Goal: Check status: Check status

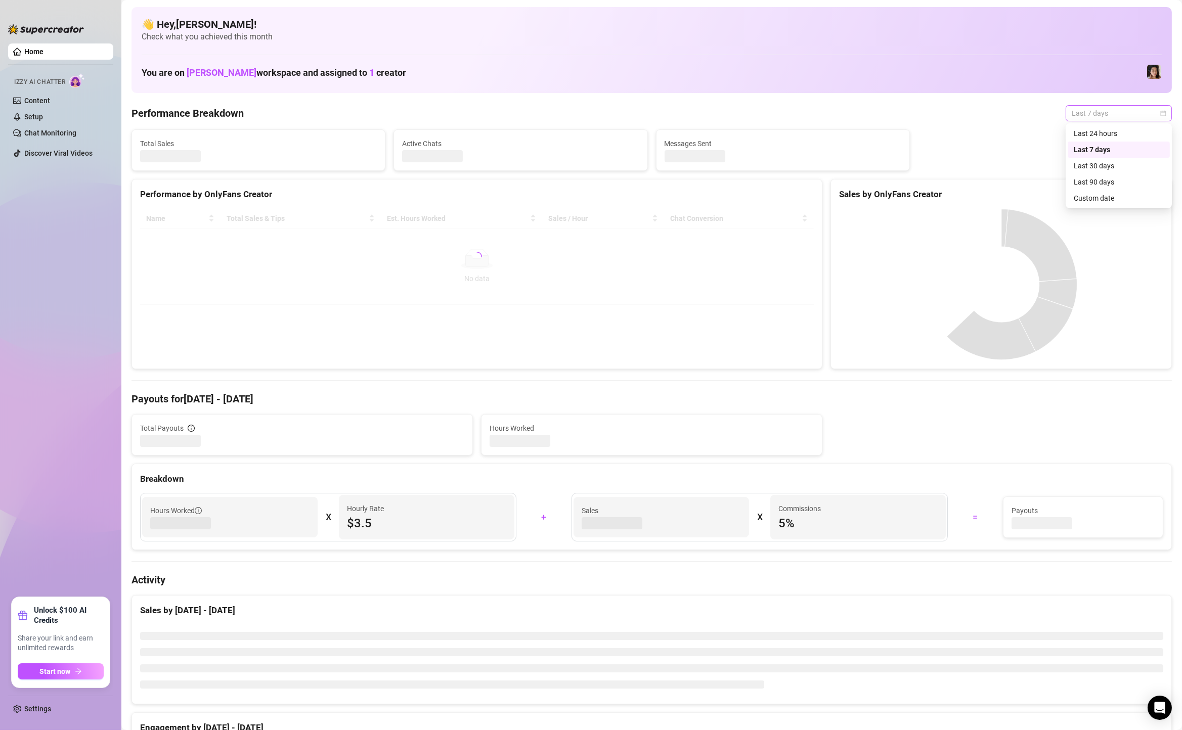
click at [1100, 110] on span "Last 7 days" at bounding box center [1118, 113] width 94 height 15
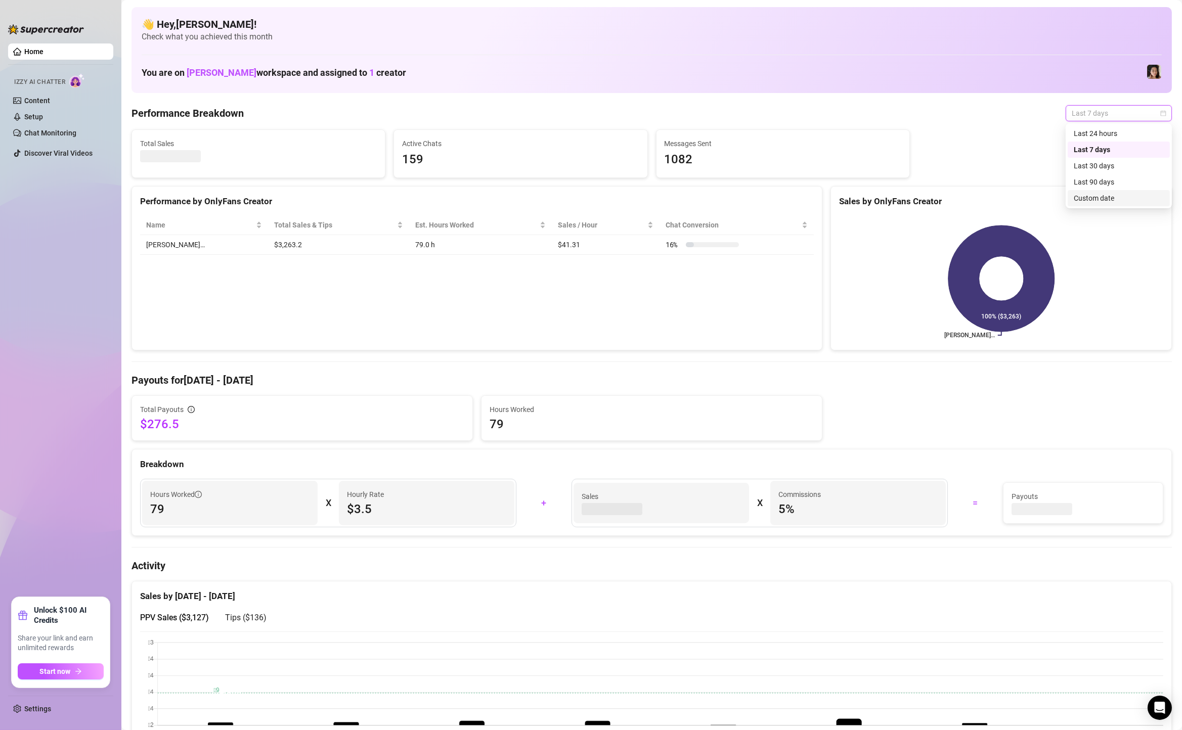
click at [1108, 196] on div "Custom date" at bounding box center [1118, 198] width 90 height 11
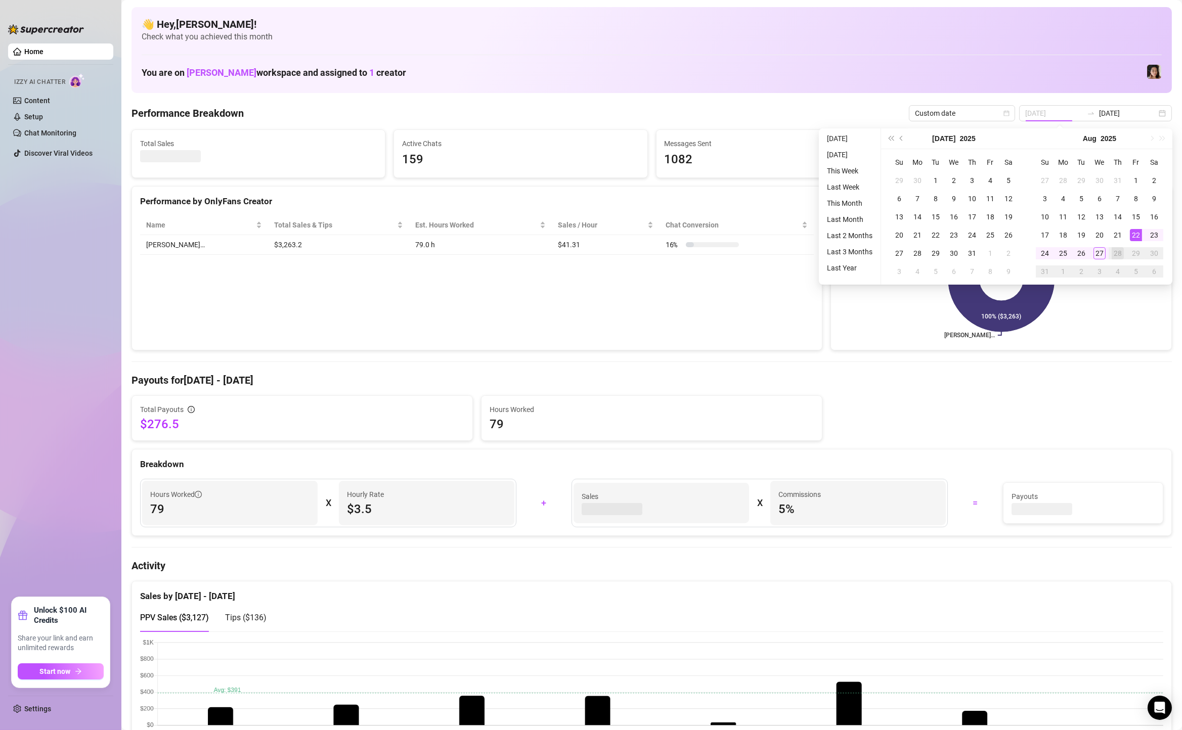
click at [1136, 231] on div "22" at bounding box center [1135, 235] width 12 height 12
type input "[DATE]"
click at [1098, 254] on div "27" at bounding box center [1099, 253] width 12 height 12
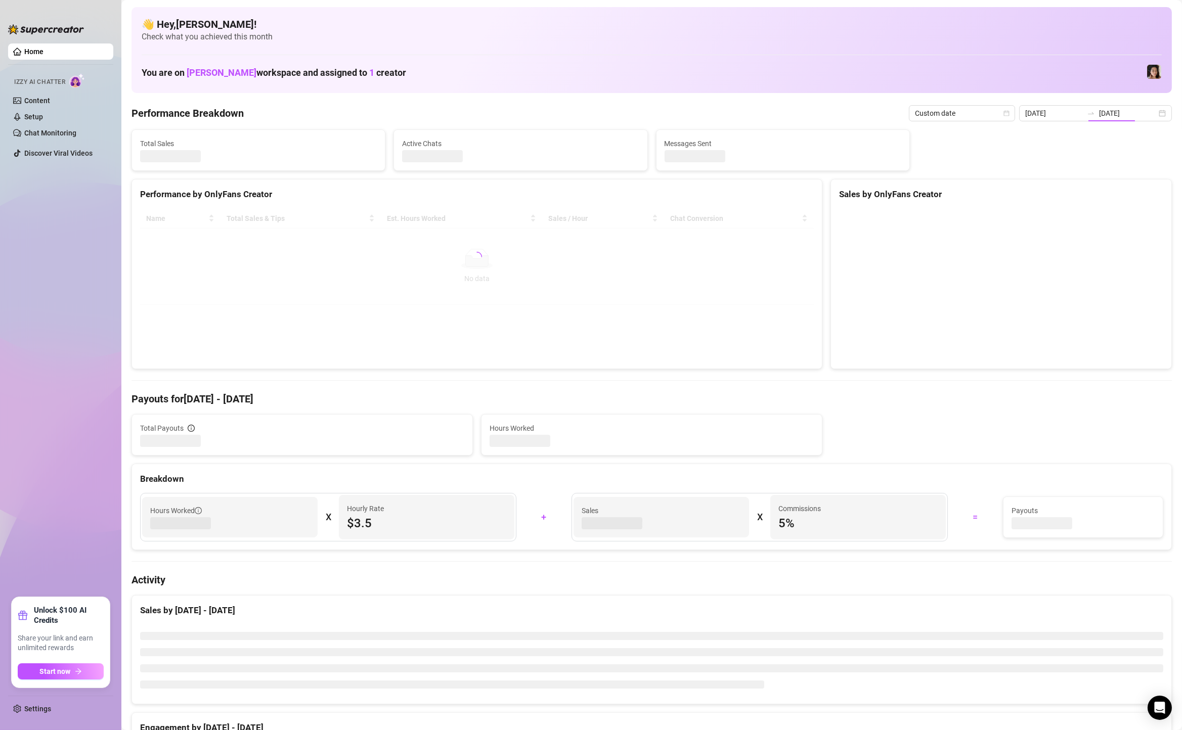
type input "[DATE]"
click at [1158, 113] on div "2025-08-21 2025-08-27" at bounding box center [1095, 113] width 153 height 16
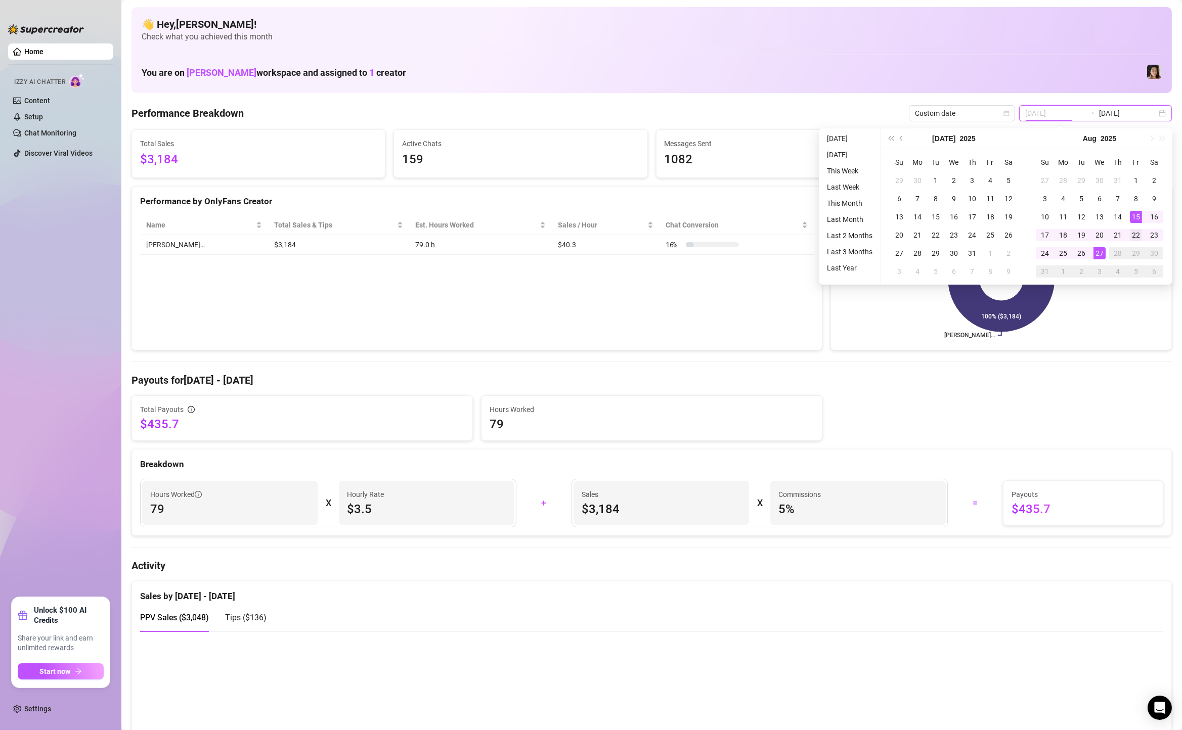
type input "[DATE]"
click at [1131, 234] on div "22" at bounding box center [1135, 235] width 12 height 12
click at [1096, 256] on div "27" at bounding box center [1099, 253] width 12 height 12
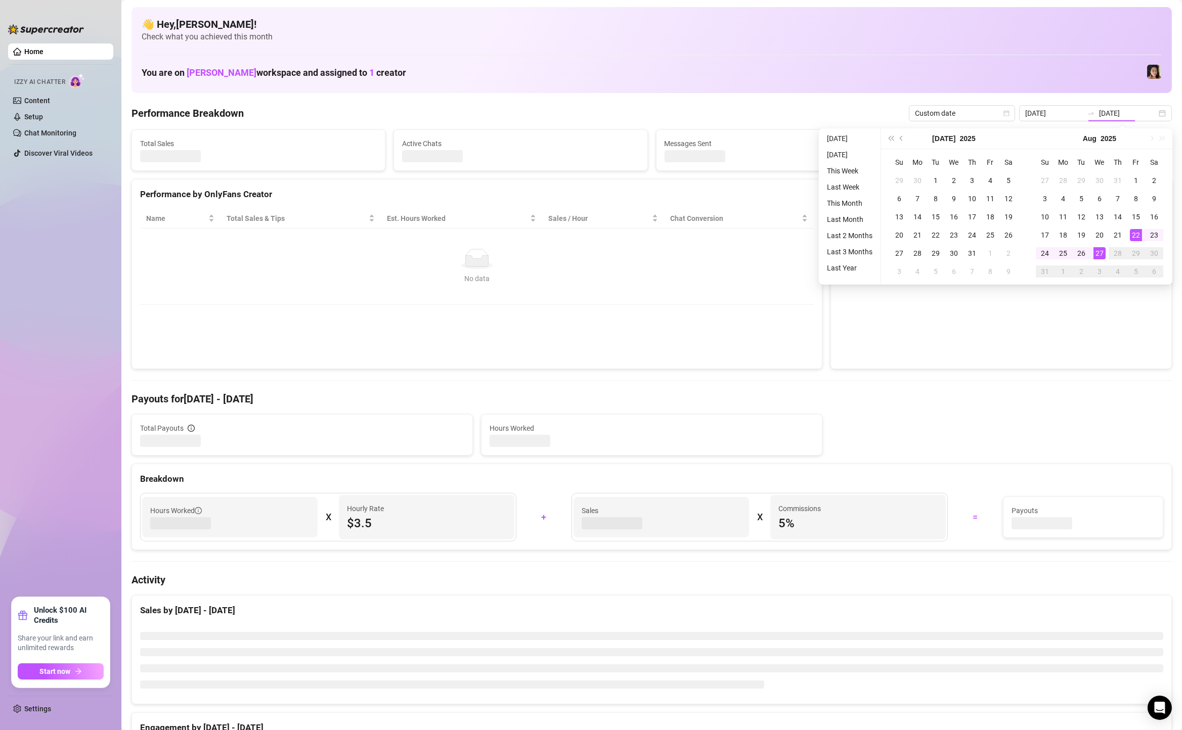
type input "[DATE]"
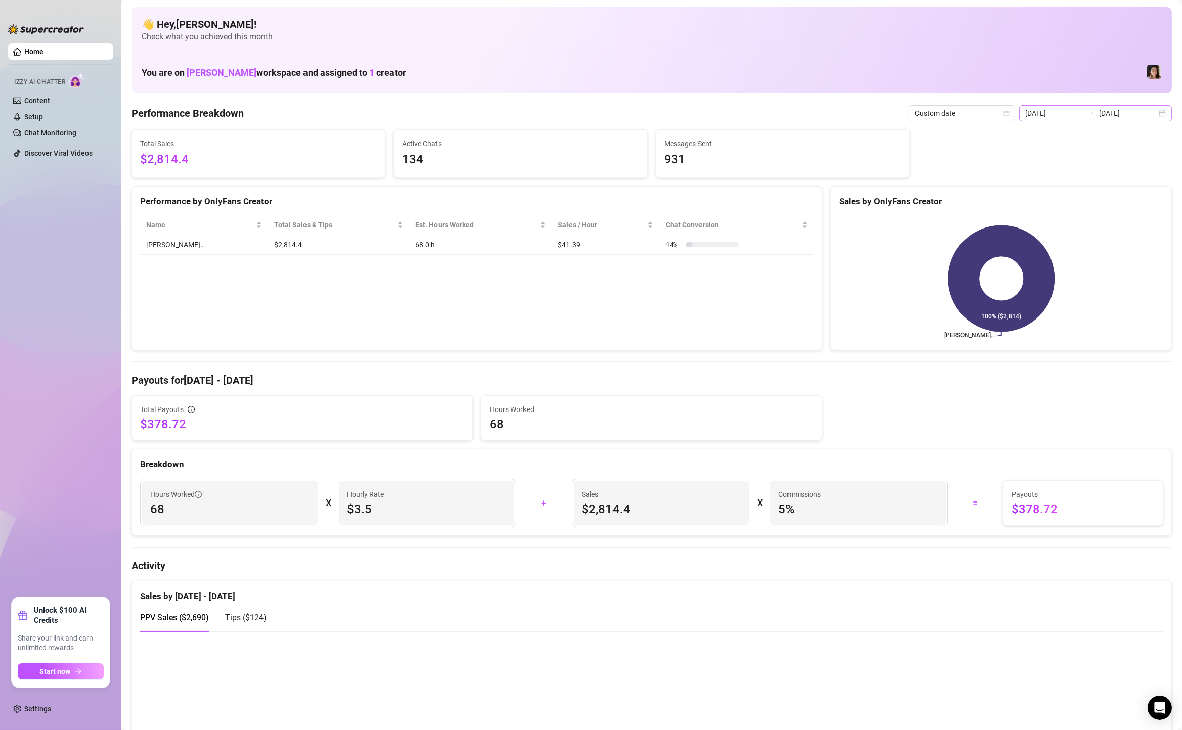
click at [1164, 112] on div "2025-08-22 2025-08-27" at bounding box center [1095, 113] width 153 height 16
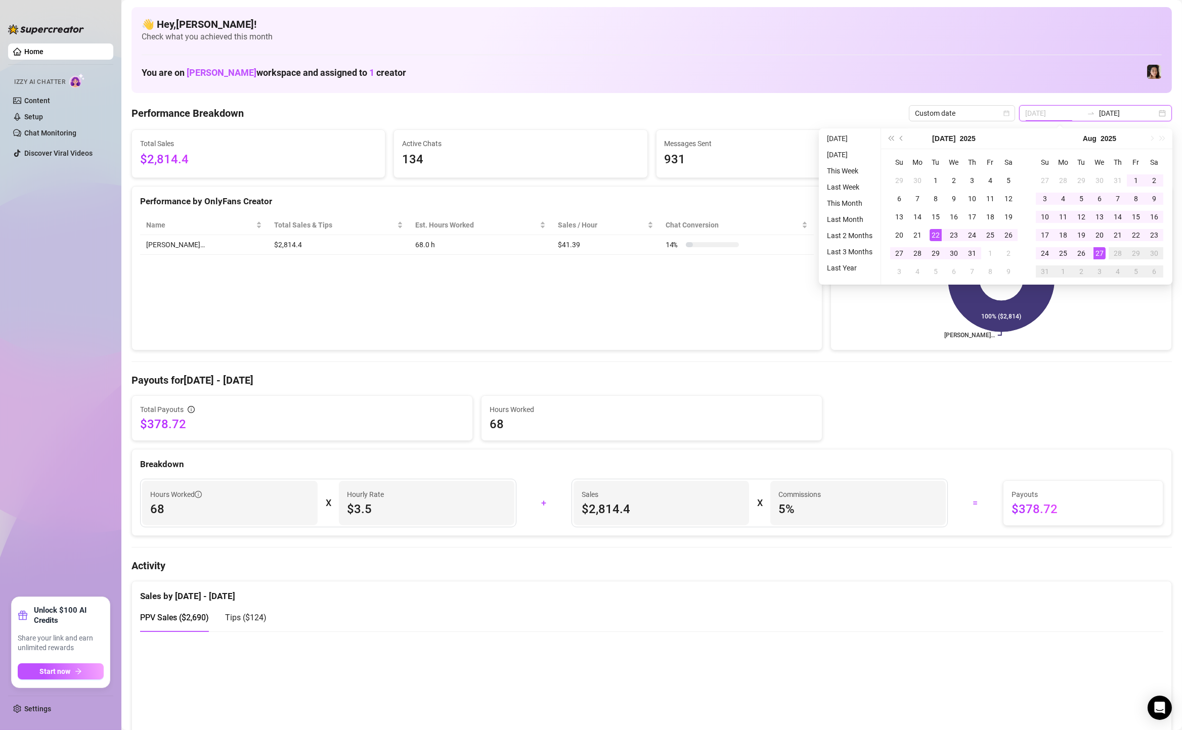
type input "[DATE]"
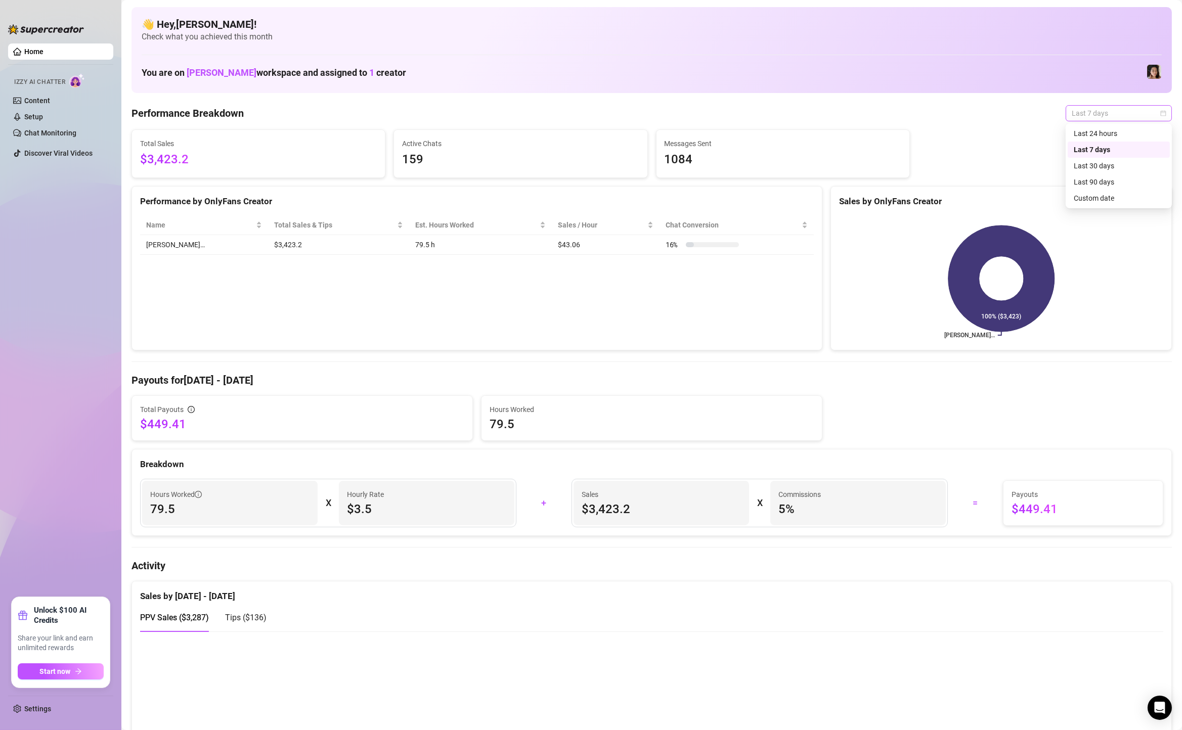
click at [1118, 109] on span "Last 7 days" at bounding box center [1118, 113] width 94 height 15
click at [1093, 201] on div "Custom date" at bounding box center [1118, 198] width 90 height 11
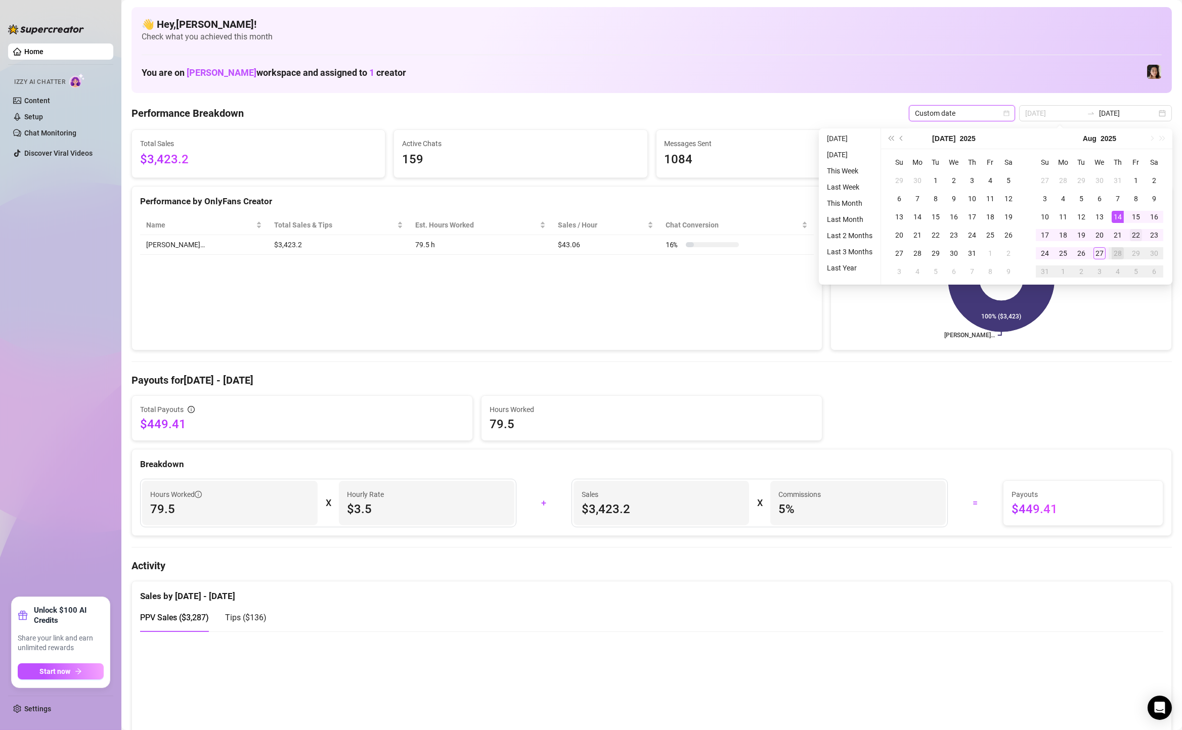
type input "[DATE]"
click at [1137, 238] on div "22" at bounding box center [1135, 235] width 12 height 12
type input "[DATE]"
click at [1096, 251] on div "27" at bounding box center [1099, 253] width 12 height 12
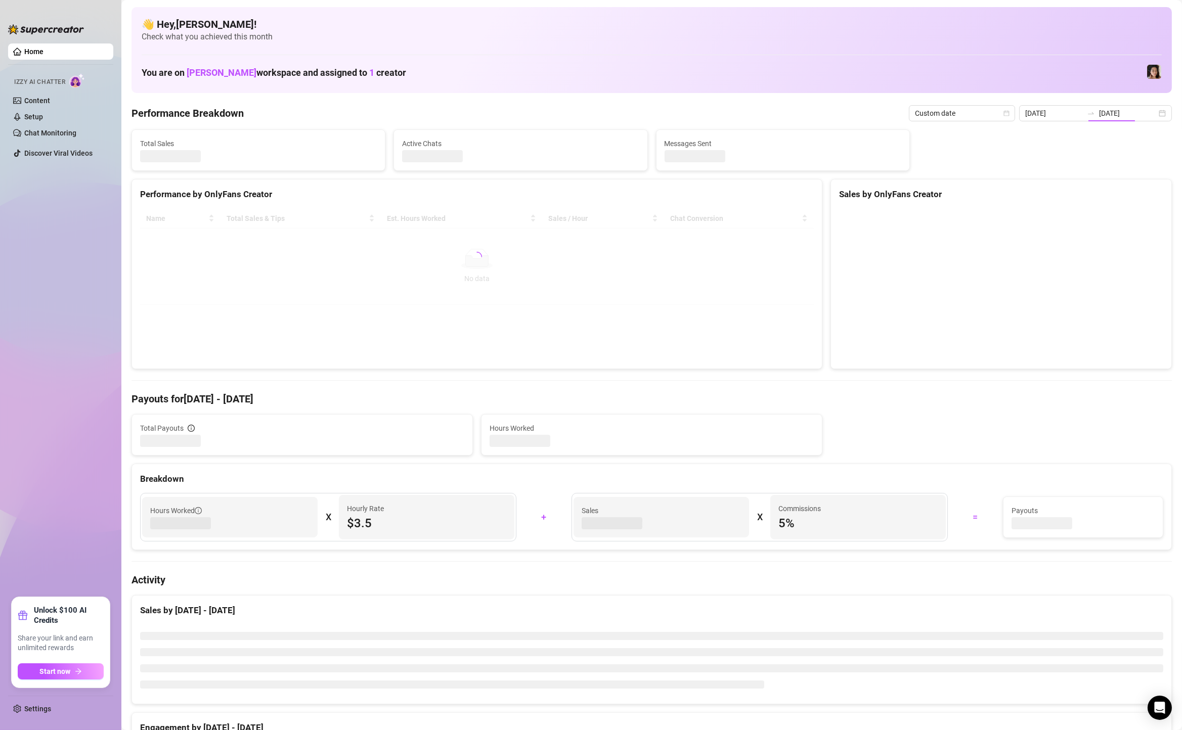
type input "[DATE]"
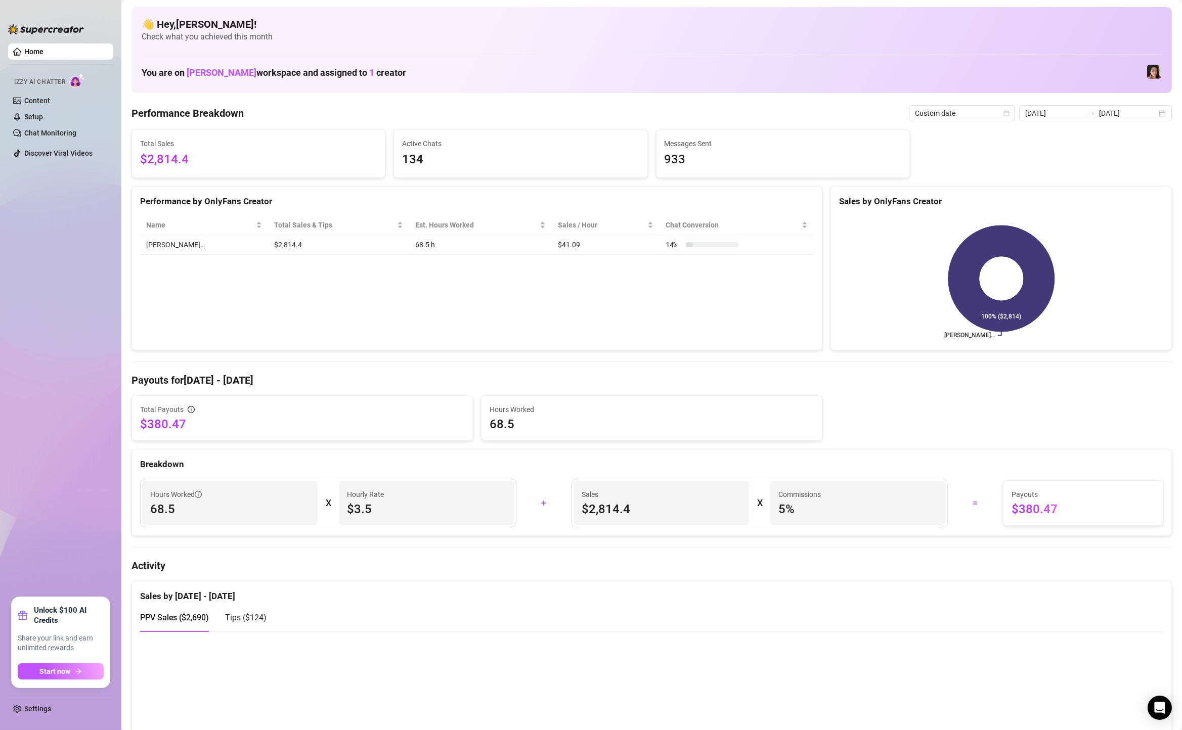
click at [1170, 109] on div "2025-08-22 2025-08-27" at bounding box center [1095, 113] width 153 height 16
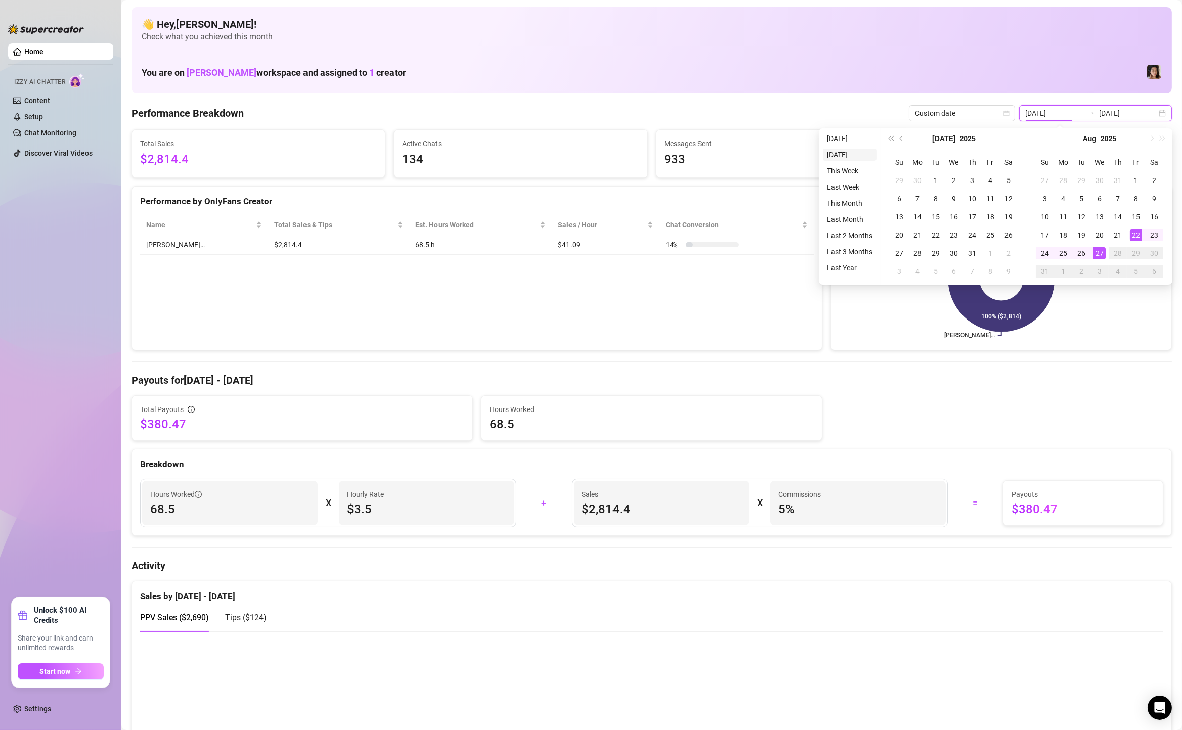
type input "[DATE]"
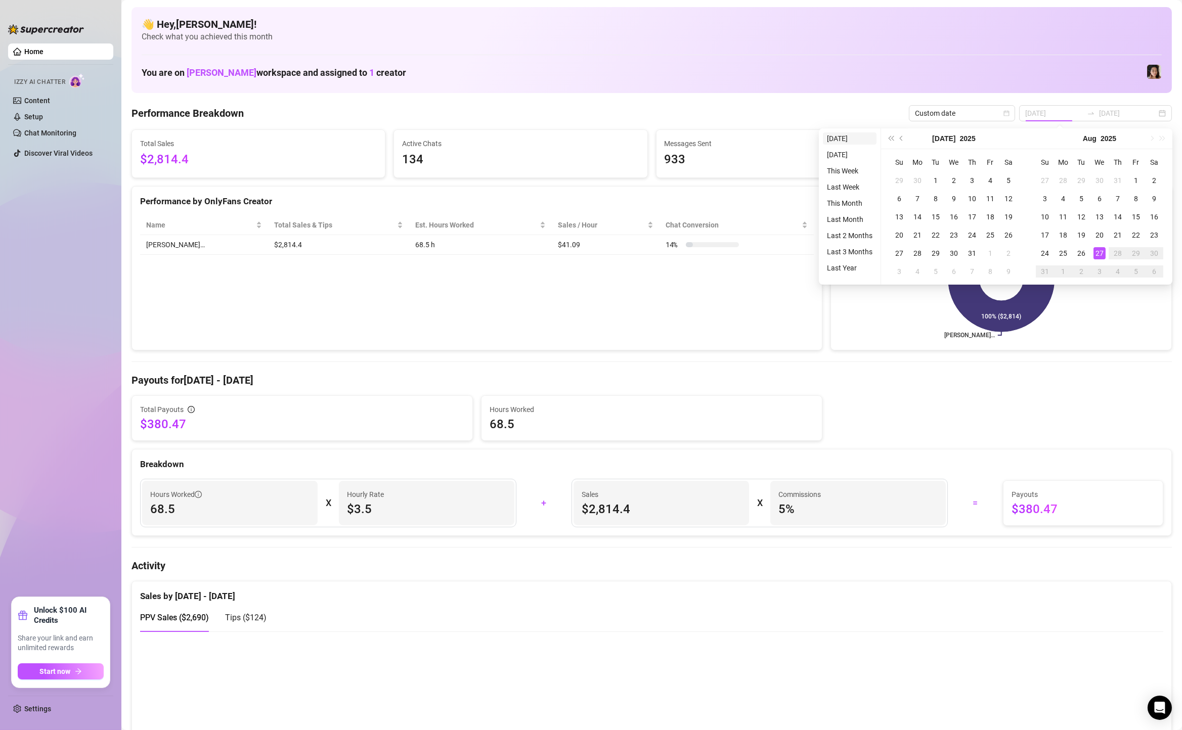
click at [856, 138] on li "[DATE]" at bounding box center [850, 138] width 54 height 12
type input "[DATE]"
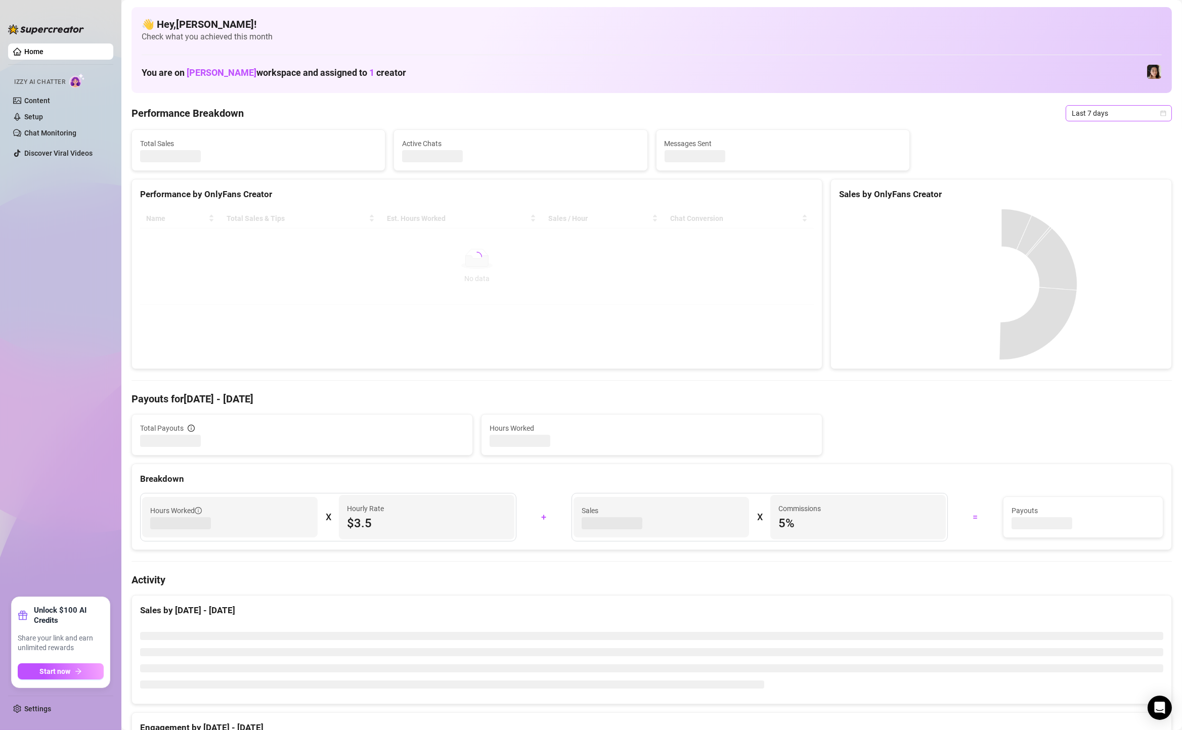
click at [1127, 108] on span "Last 7 days" at bounding box center [1118, 113] width 94 height 15
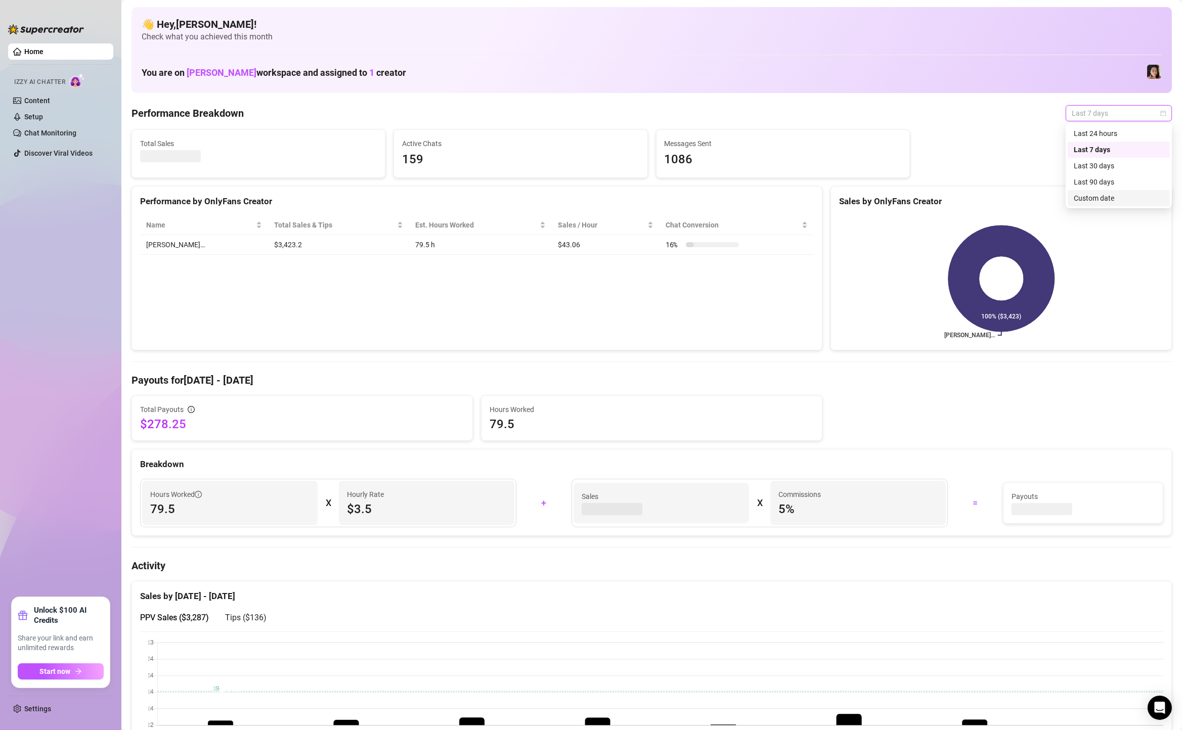
click at [1102, 197] on div "Custom date" at bounding box center [1118, 198] width 90 height 11
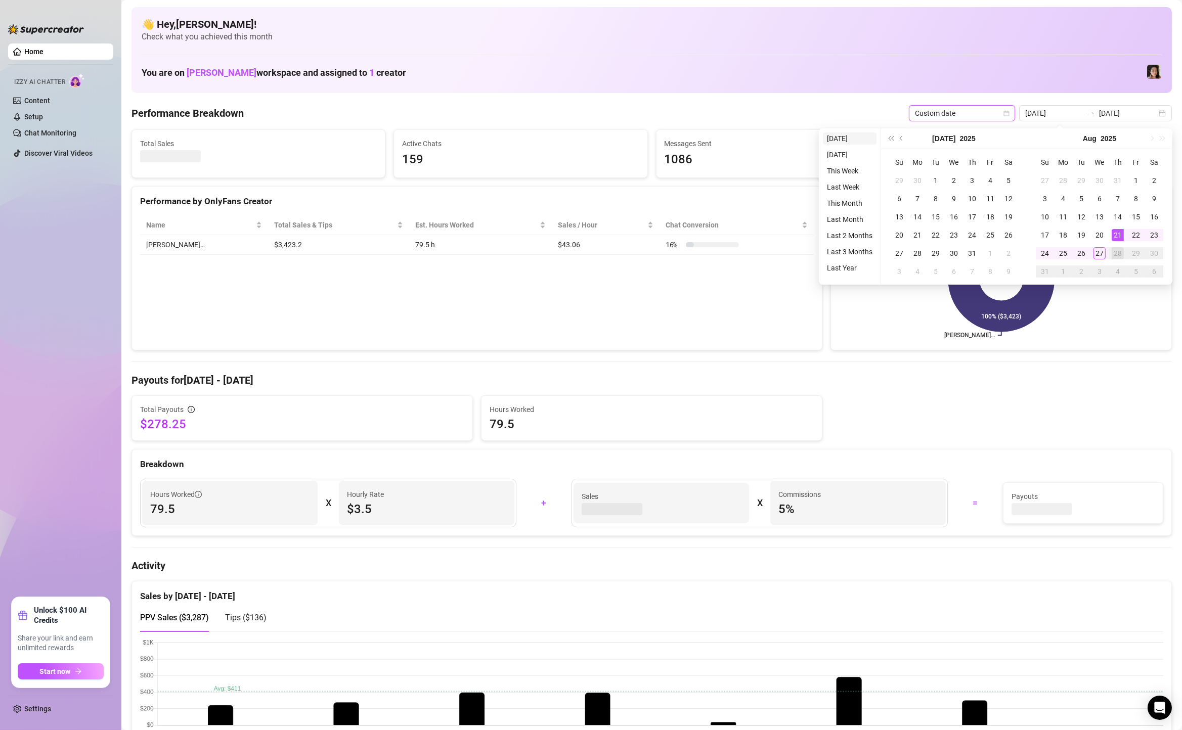
type input "[DATE]"
click at [847, 139] on li "[DATE]" at bounding box center [850, 138] width 54 height 12
type input "[DATE]"
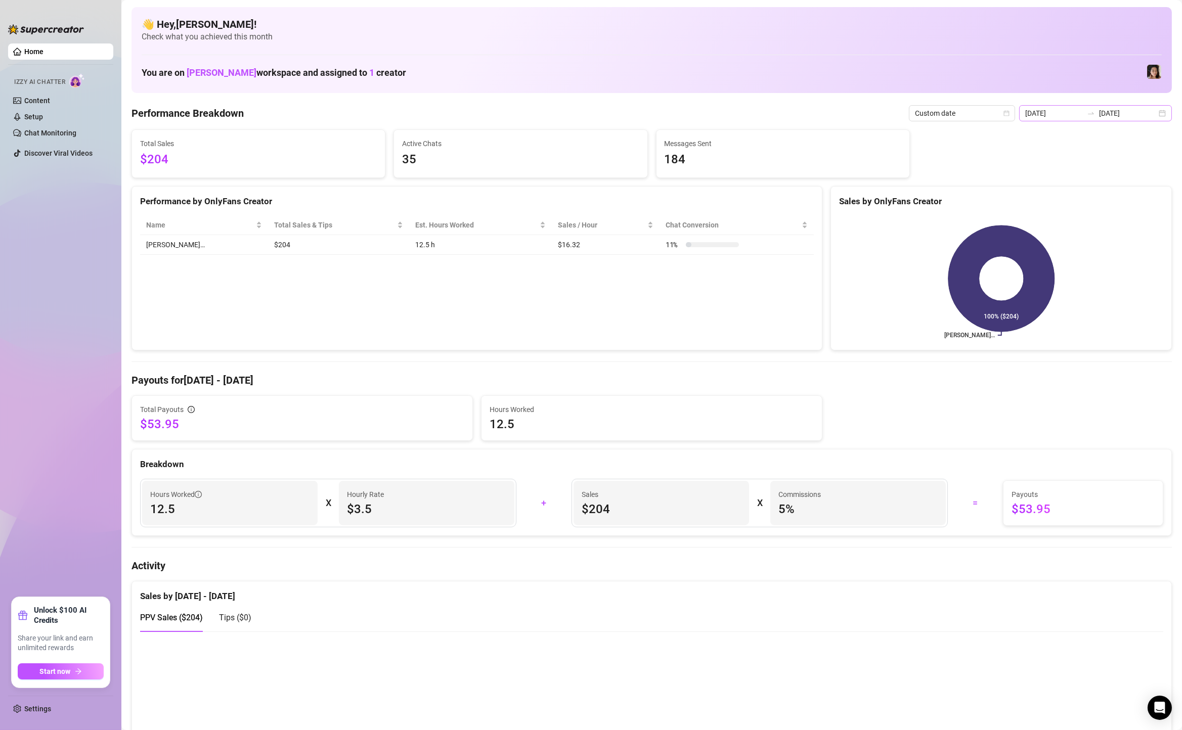
click at [1159, 111] on div "[DATE] [DATE]" at bounding box center [1095, 113] width 153 height 16
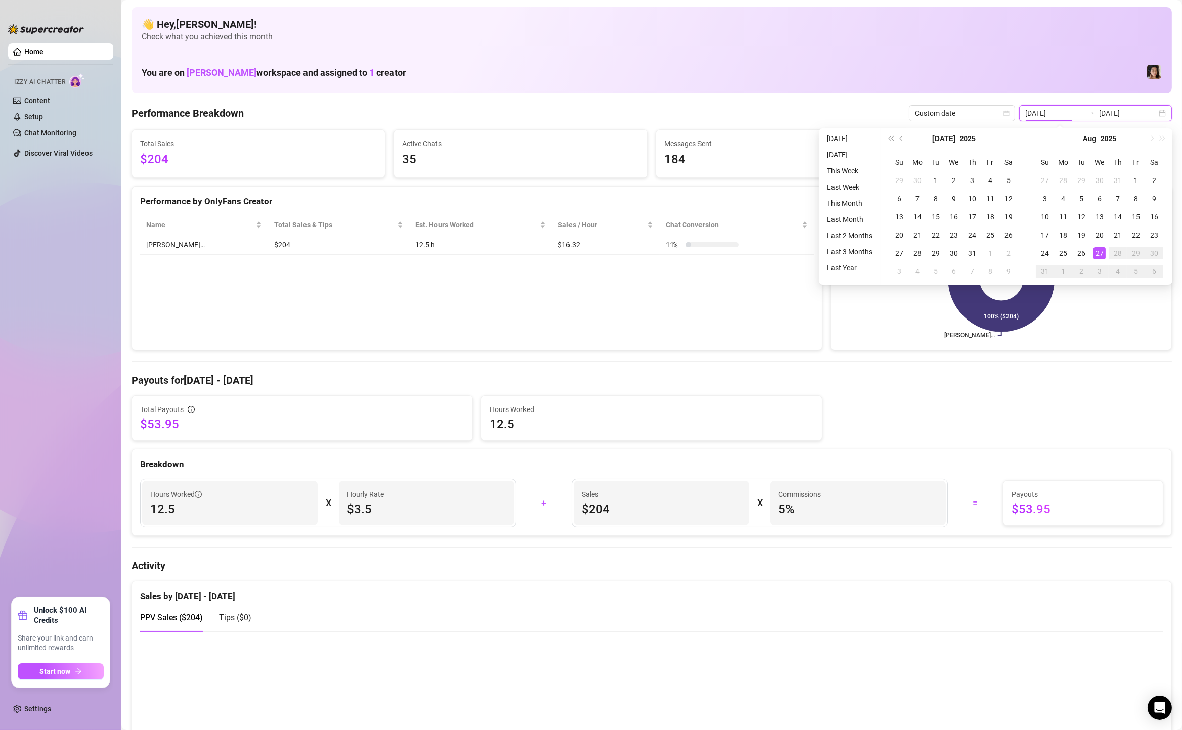
type input "[DATE]"
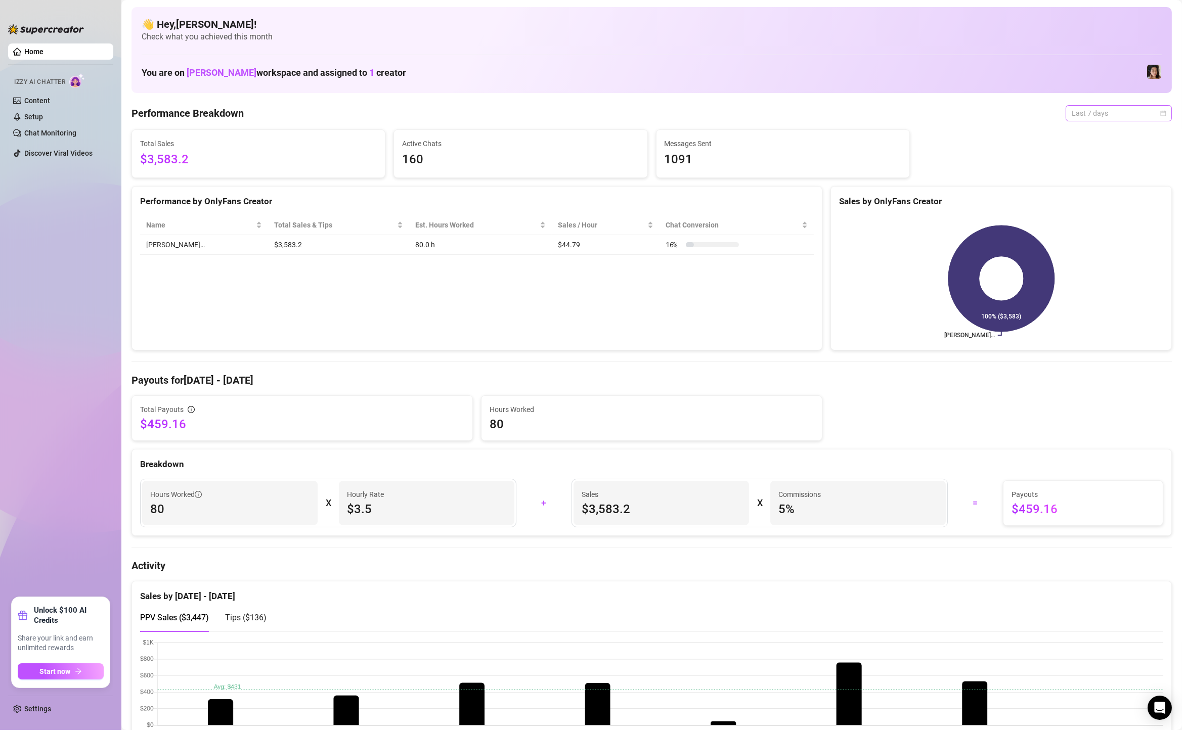
click at [1082, 109] on span "Last 7 days" at bounding box center [1118, 113] width 94 height 15
click at [1105, 200] on div "Custom date" at bounding box center [1118, 198] width 90 height 11
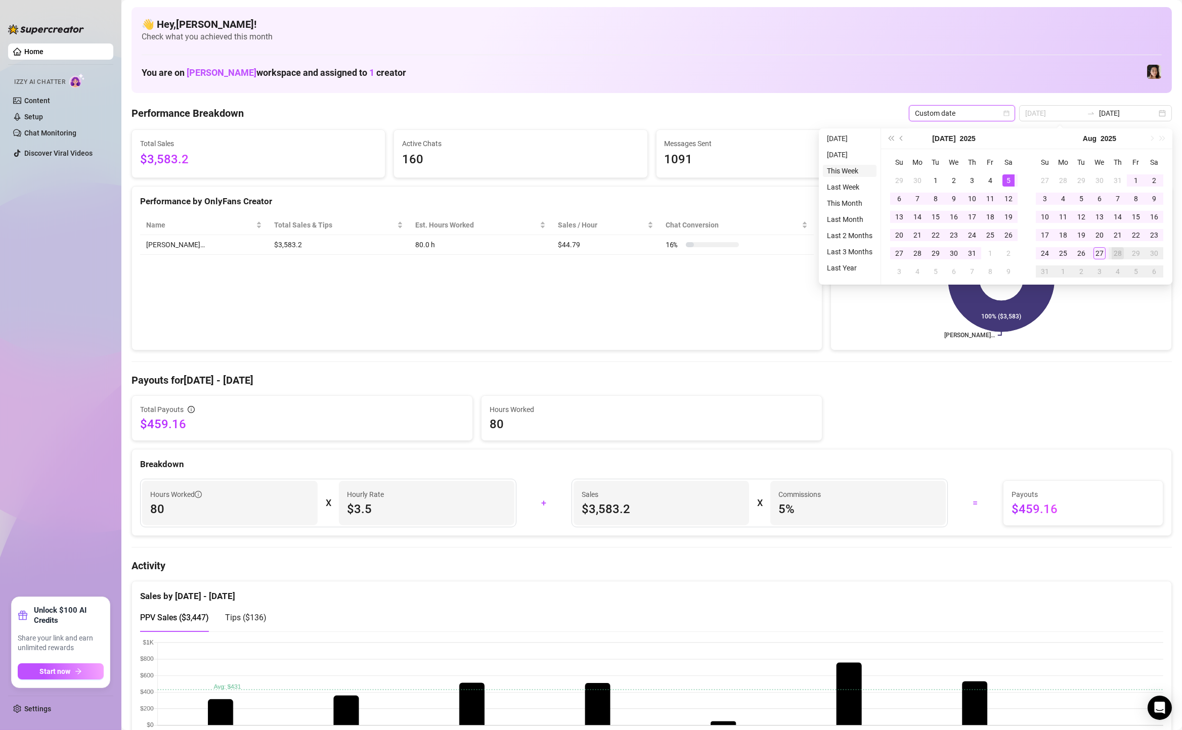
type input "[DATE]"
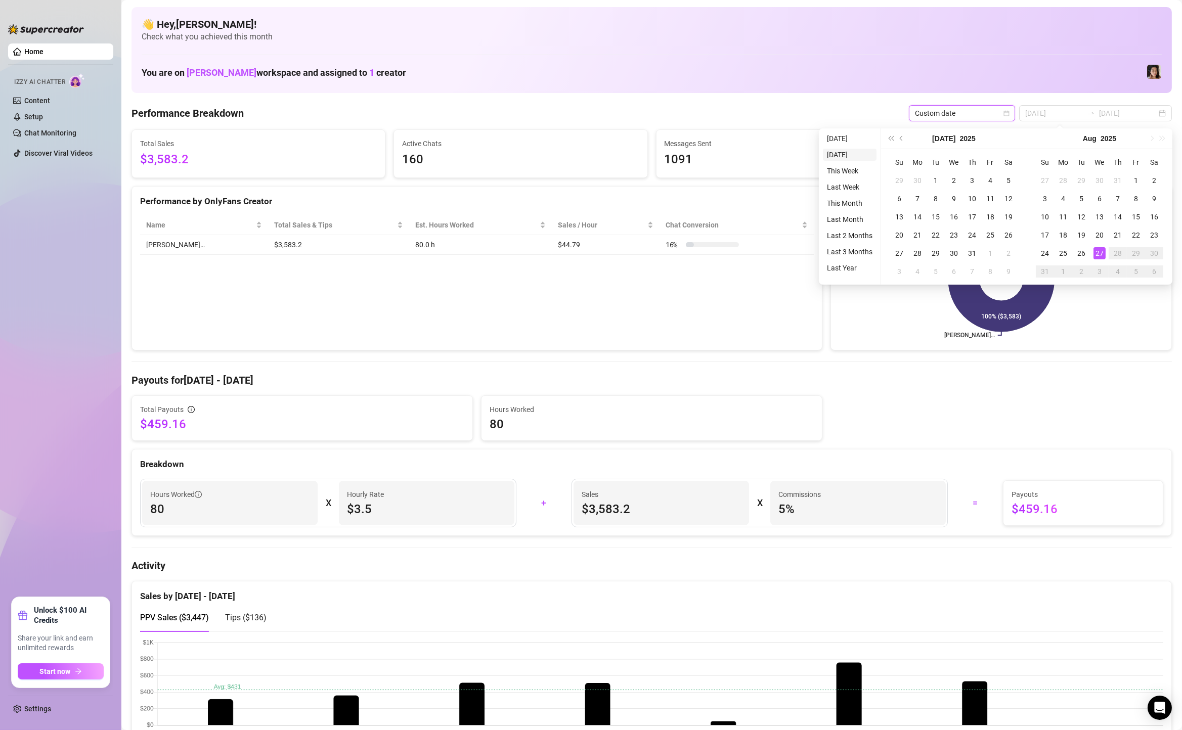
type input "[DATE]"
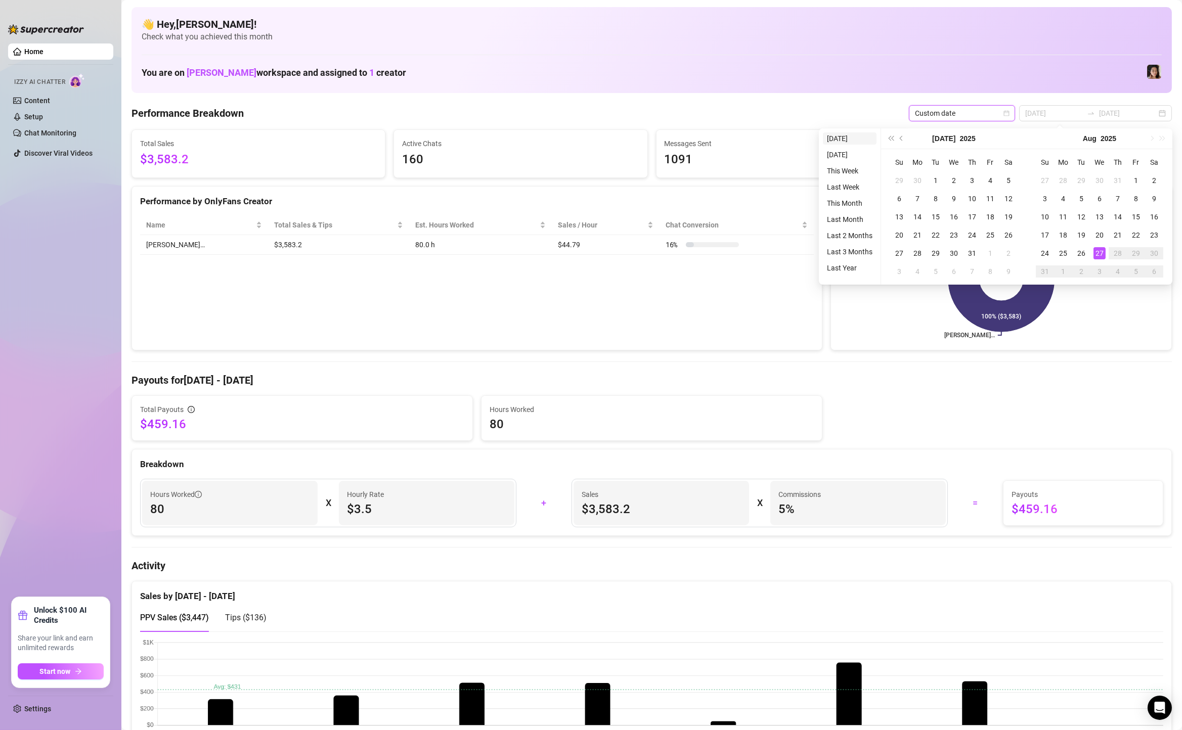
click at [842, 136] on li "[DATE]" at bounding box center [850, 138] width 54 height 12
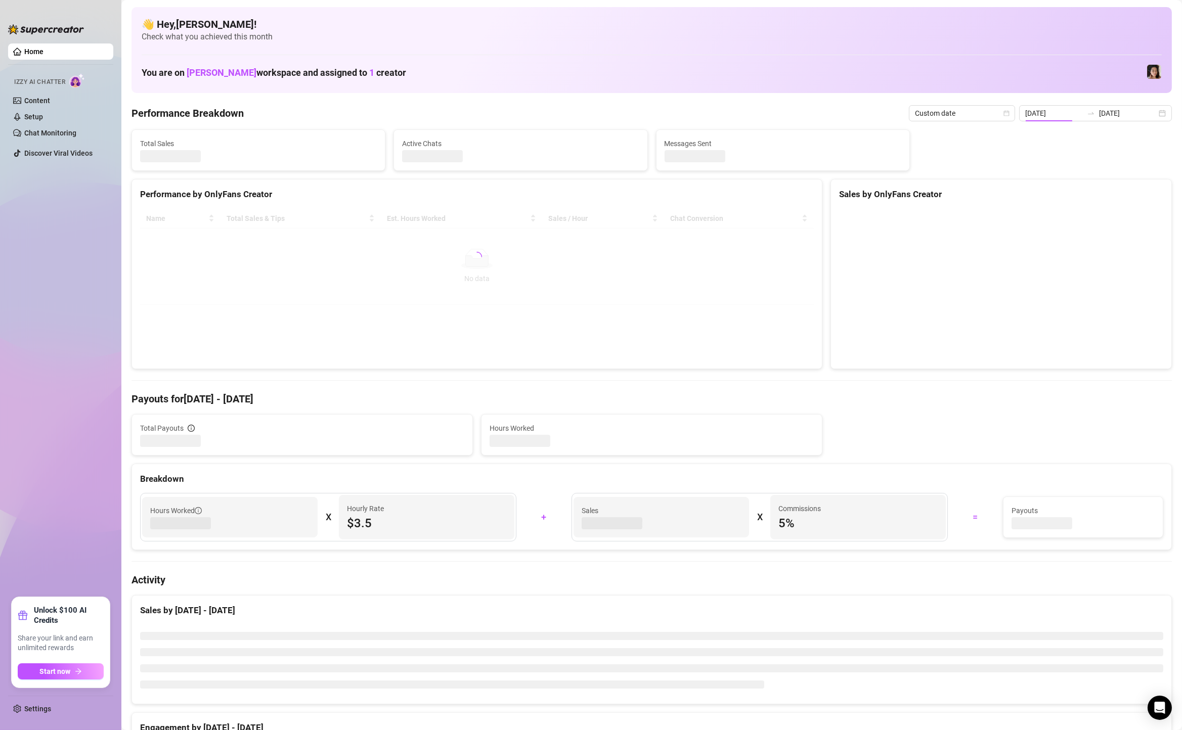
type input "[DATE]"
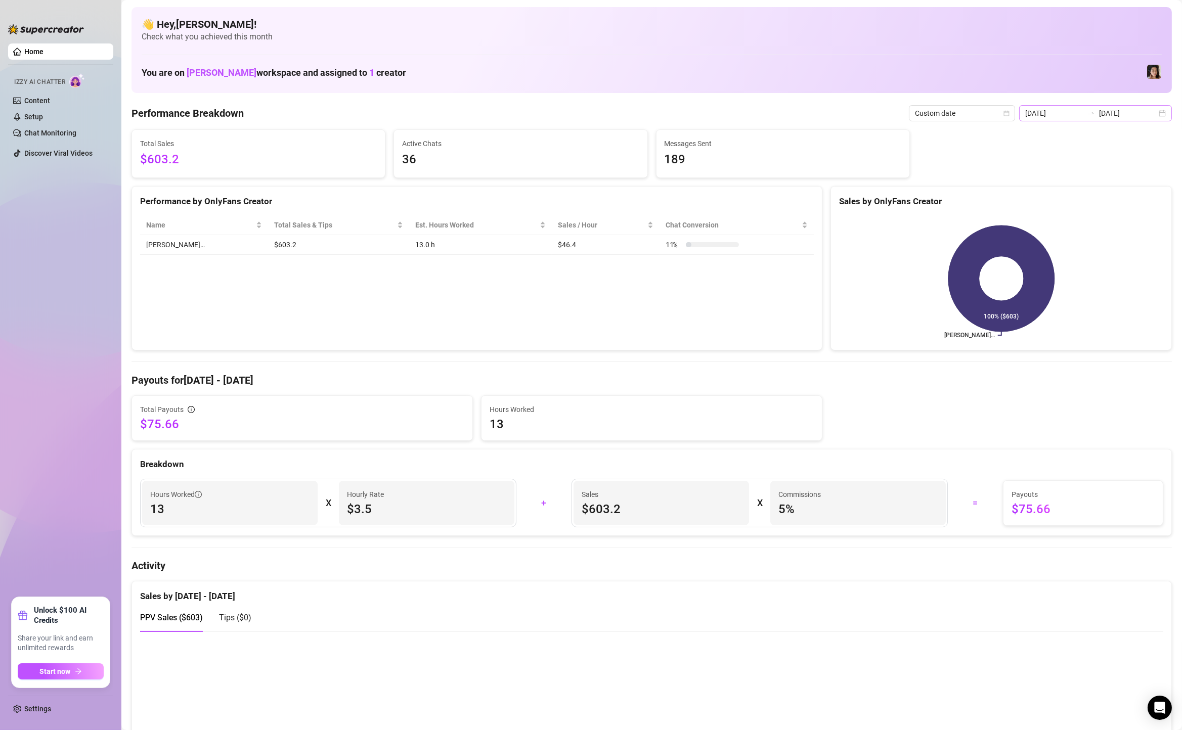
click at [1161, 114] on div "2025-08-27 2025-08-27" at bounding box center [1095, 113] width 153 height 16
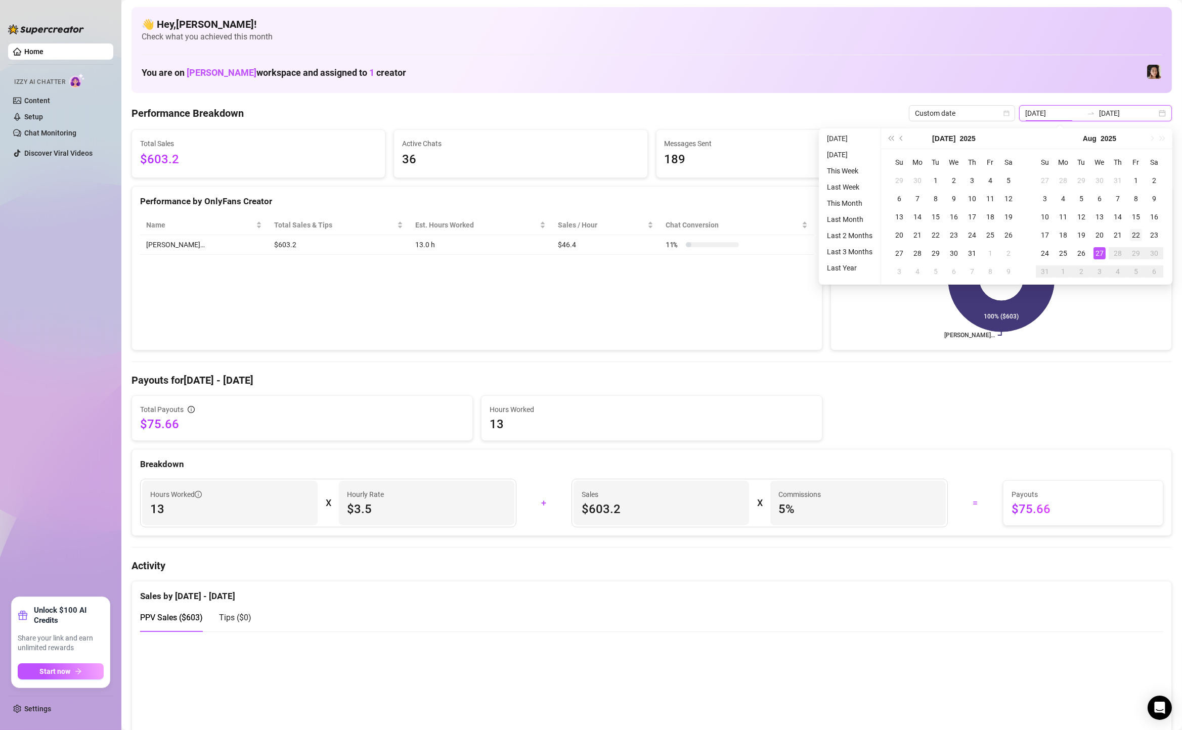
type input "[DATE]"
click at [1139, 236] on div "22" at bounding box center [1135, 235] width 12 height 12
click at [1099, 255] on div "27" at bounding box center [1099, 253] width 12 height 12
type input "[DATE]"
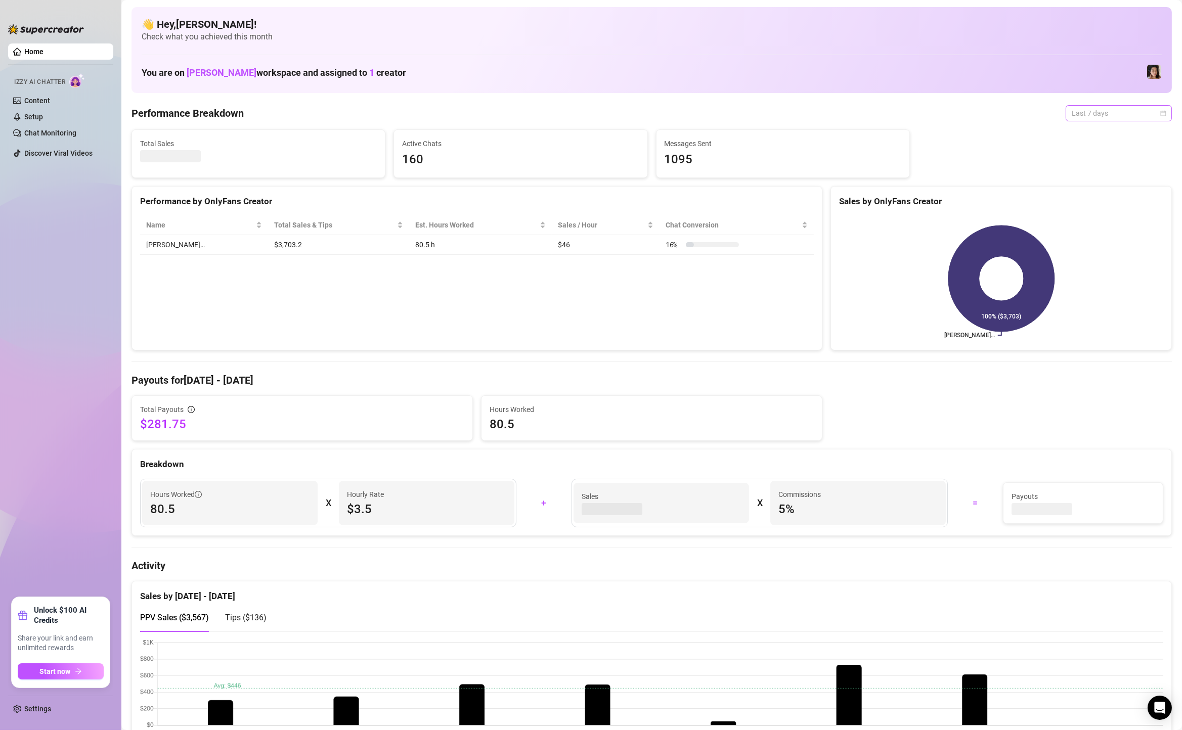
click at [1095, 114] on span "Last 7 days" at bounding box center [1118, 113] width 94 height 15
click at [1089, 199] on div "Custom date" at bounding box center [1118, 198] width 90 height 11
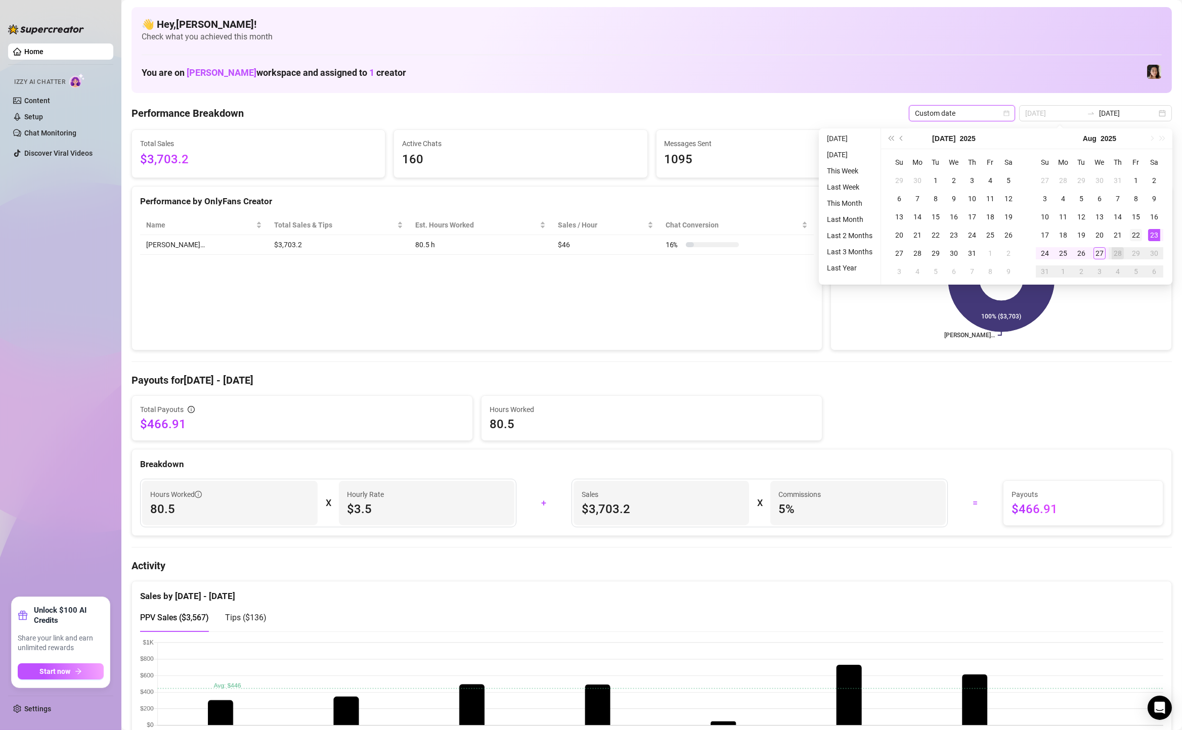
type input "[DATE]"
click at [1136, 233] on div "22" at bounding box center [1135, 235] width 12 height 12
type input "[DATE]"
click at [1098, 250] on div "27" at bounding box center [1099, 253] width 12 height 12
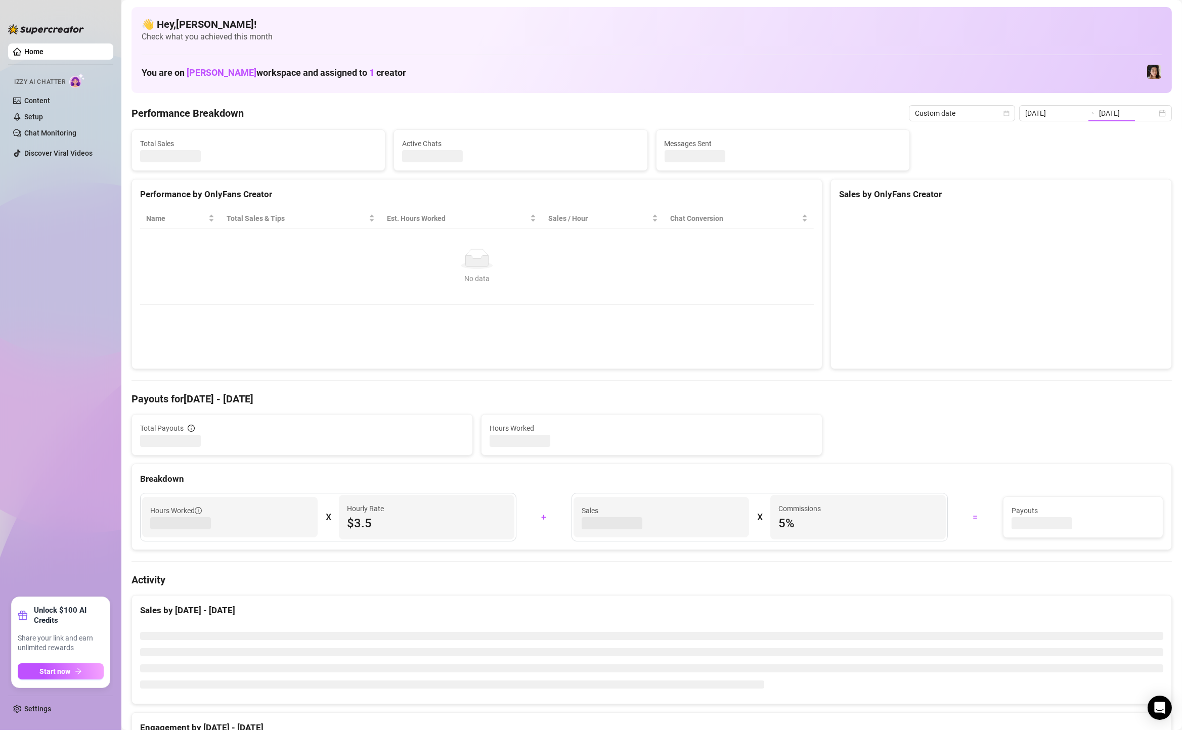
type input "[DATE]"
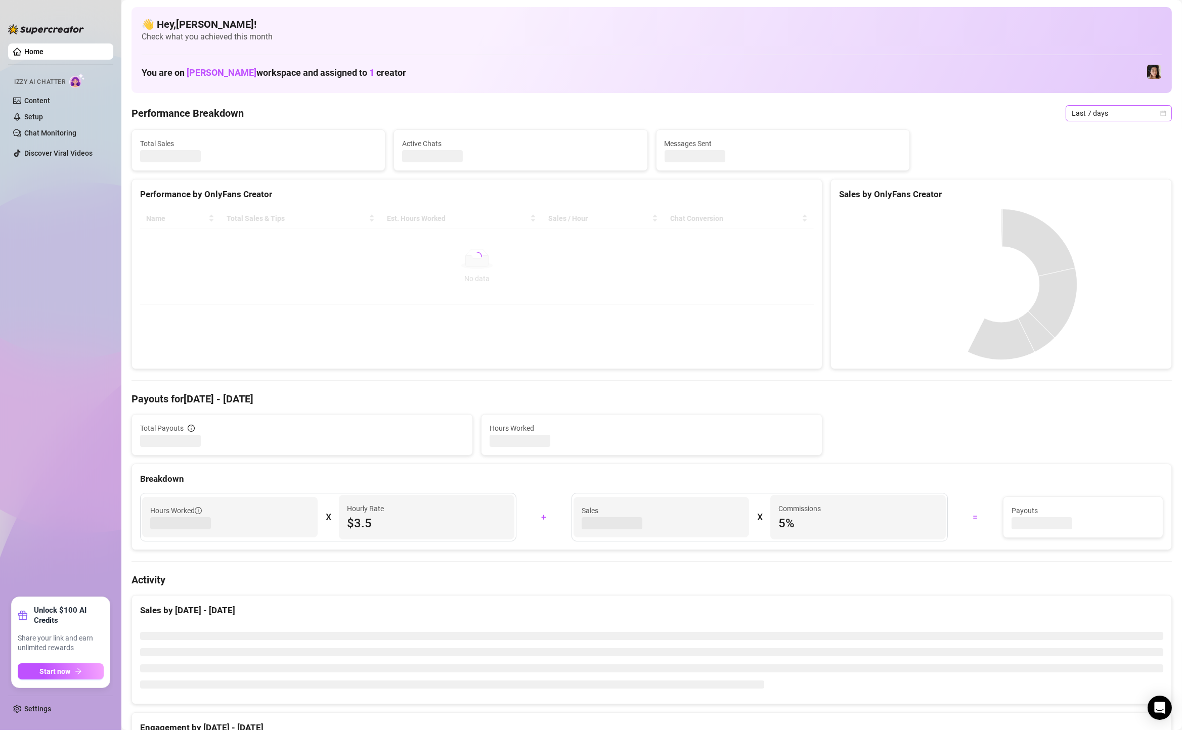
click at [1109, 112] on span "Last 7 days" at bounding box center [1118, 113] width 94 height 15
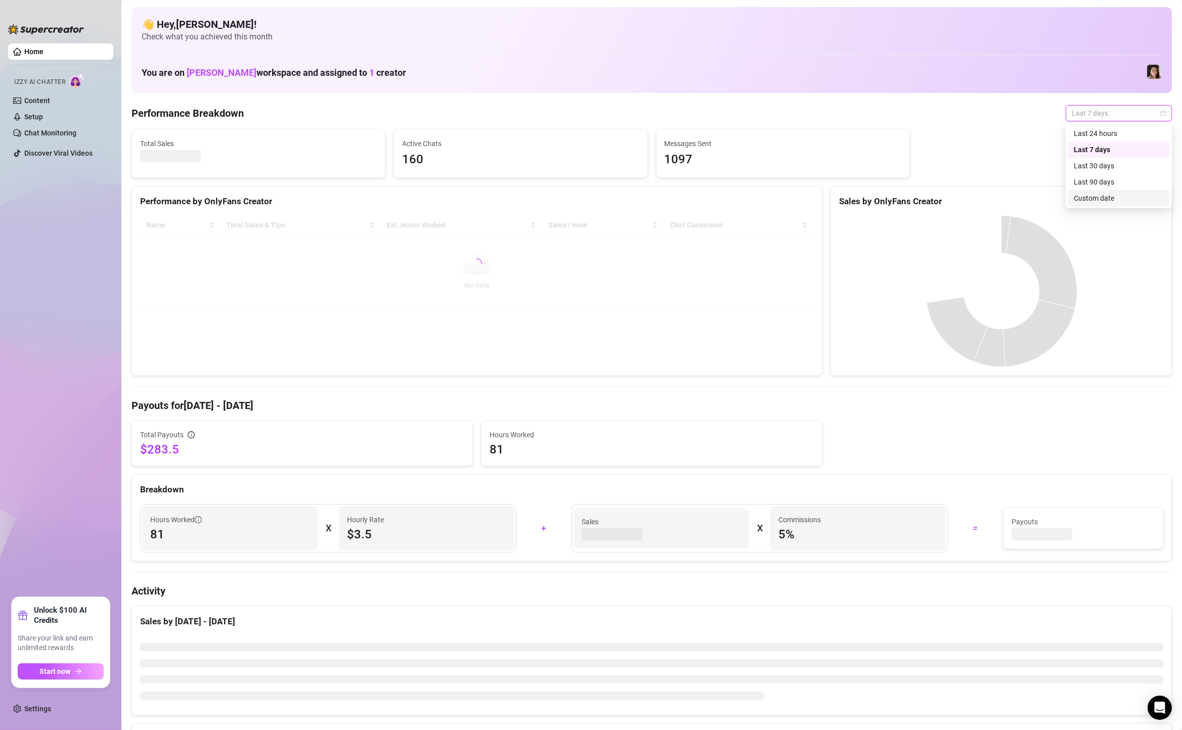
click at [1113, 201] on div "Custom date" at bounding box center [1118, 198] width 90 height 11
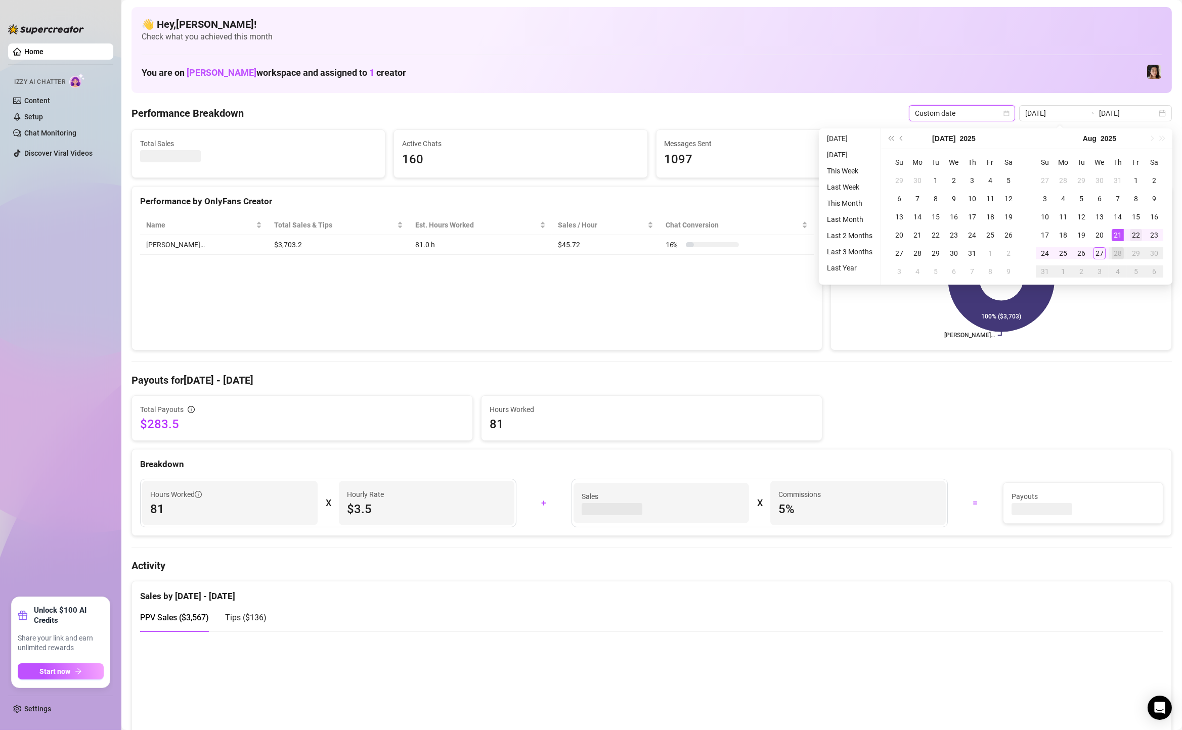
type input "[DATE]"
click at [1129, 231] on div "22" at bounding box center [1135, 235] width 12 height 12
type input "[DATE]"
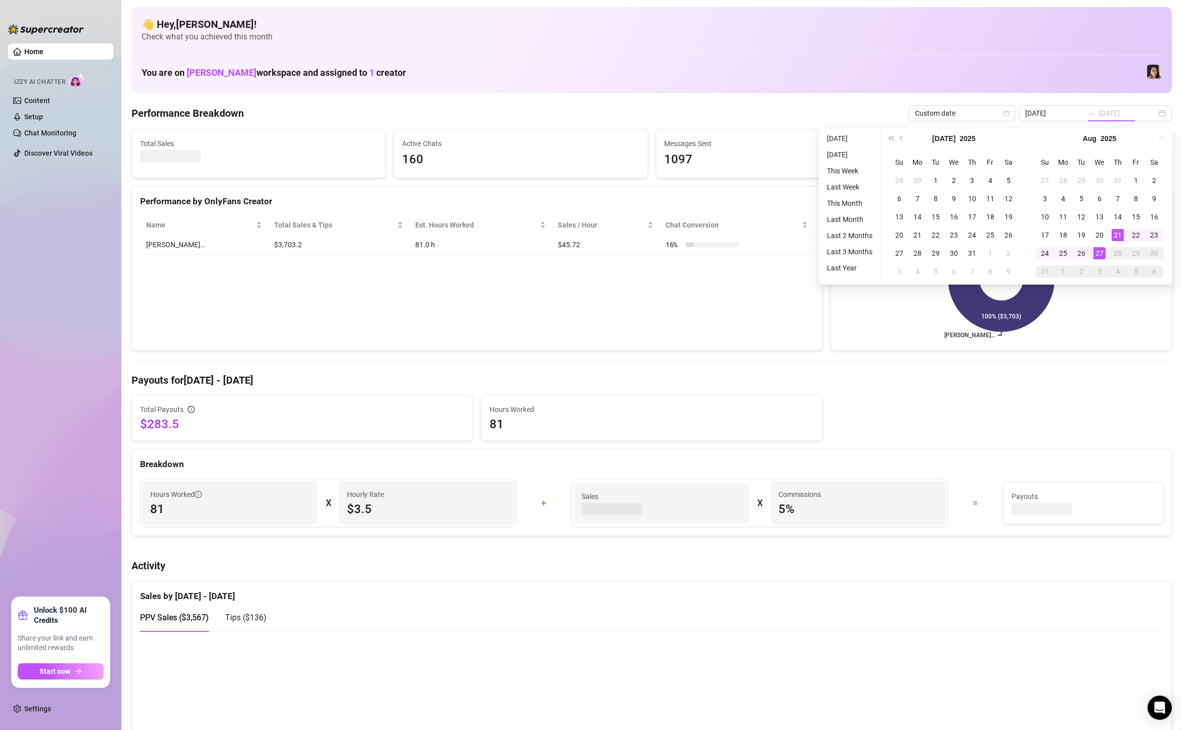
click at [1097, 250] on div "27" at bounding box center [1099, 253] width 12 height 12
type input "[DATE]"
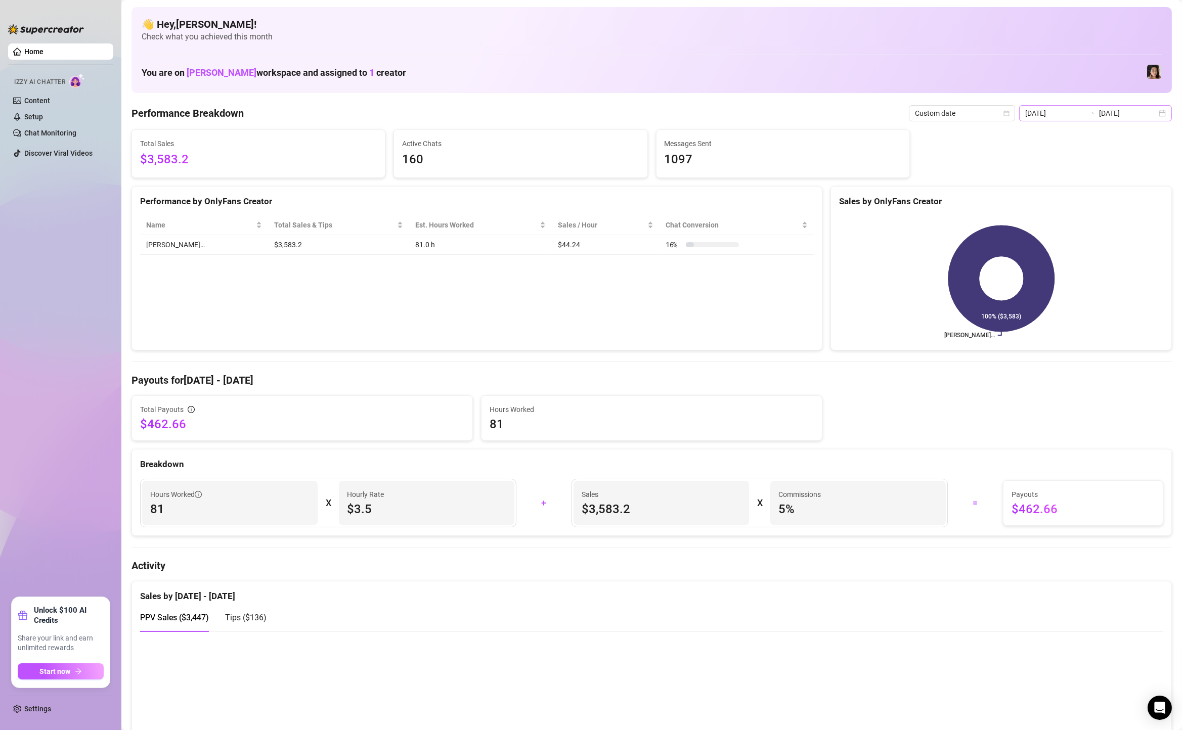
click at [1165, 111] on div "[DATE] [DATE]" at bounding box center [1095, 113] width 153 height 16
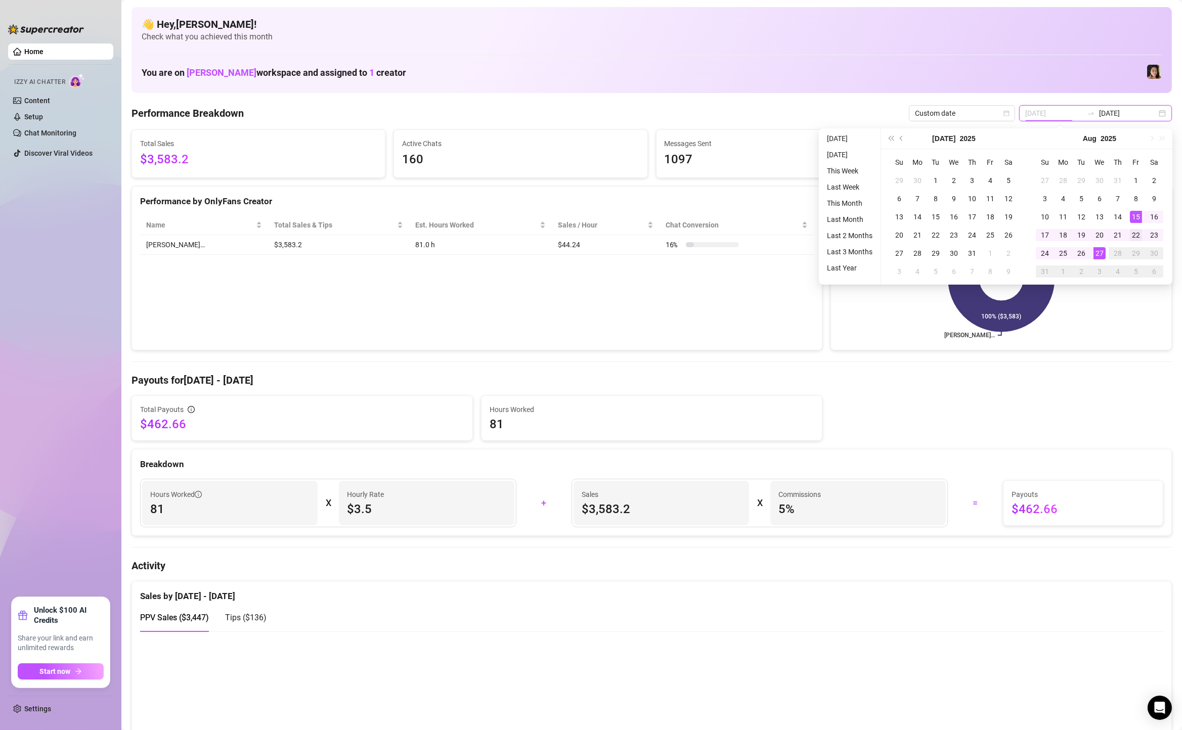
type input "[DATE]"
click at [1135, 232] on div "22" at bounding box center [1135, 235] width 12 height 12
type input "[DATE]"
click at [1101, 252] on div "27" at bounding box center [1099, 253] width 12 height 12
type input "[DATE]"
